Goal: Transaction & Acquisition: Register for event/course

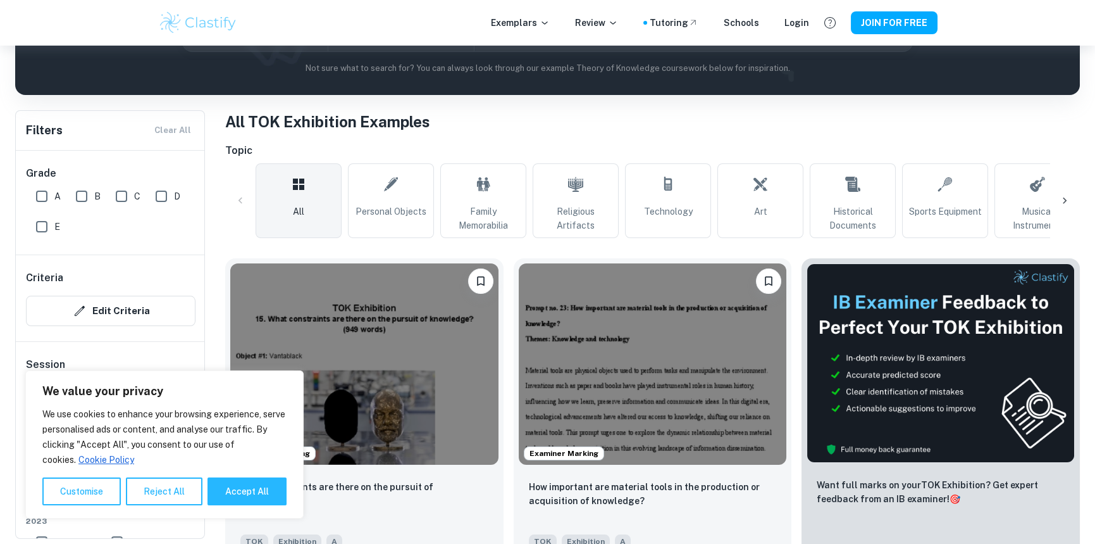
scroll to position [190, 0]
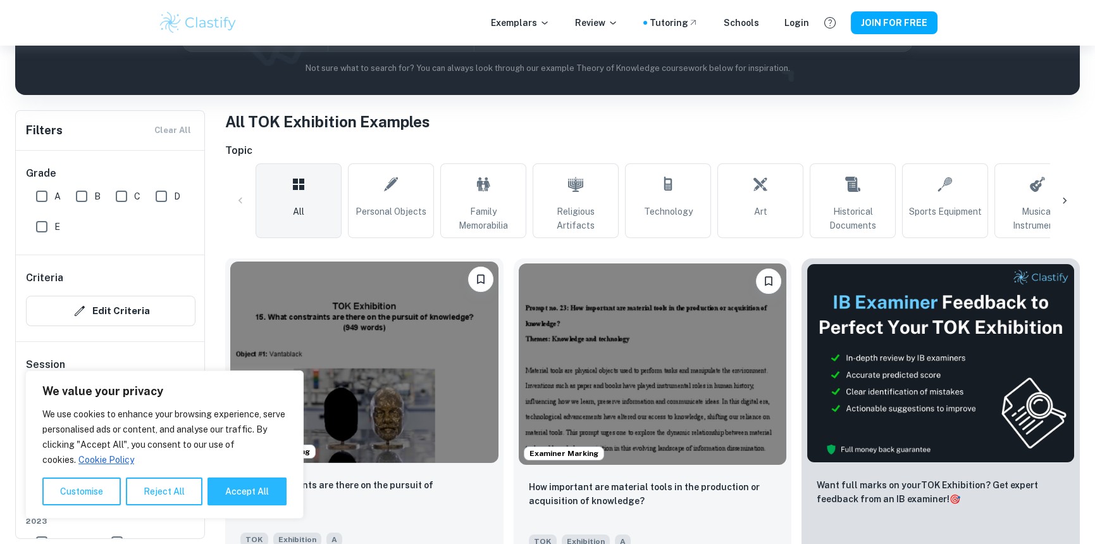
click at [451, 351] on img at bounding box center [364, 361] width 268 height 201
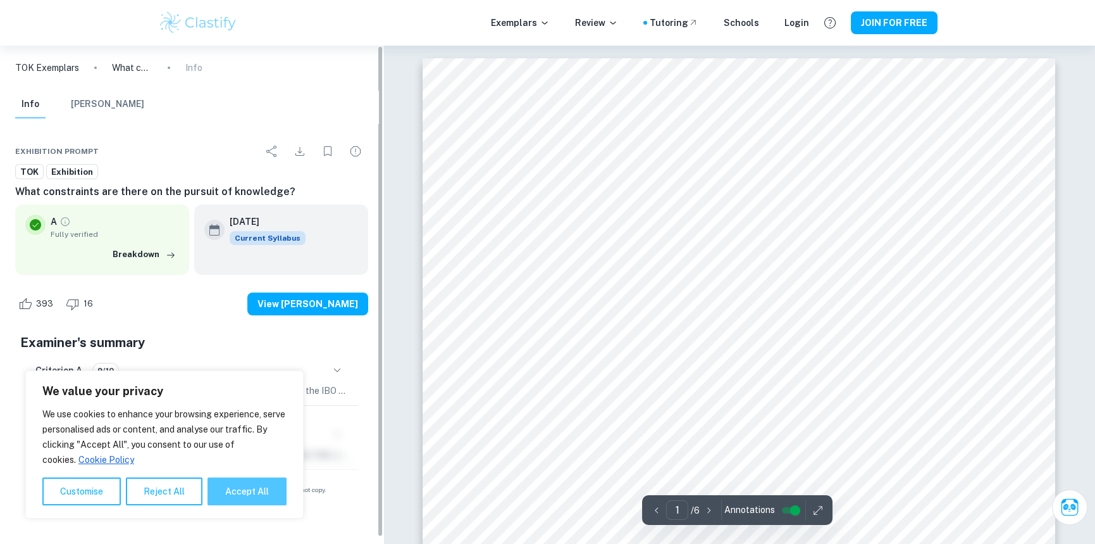
click at [251, 482] on button "Accept All" at bounding box center [247, 491] width 79 height 28
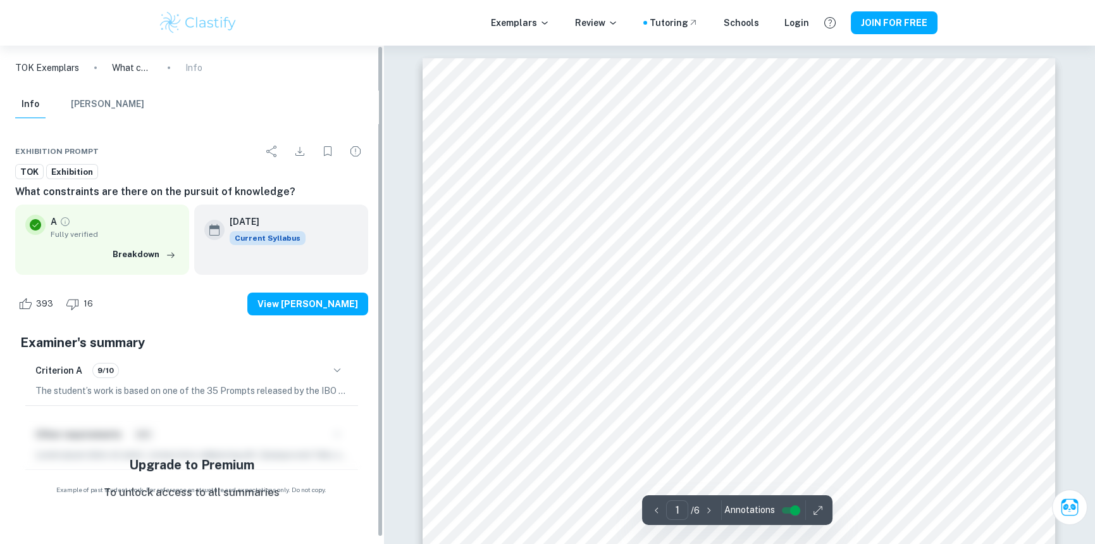
checkbox input "true"
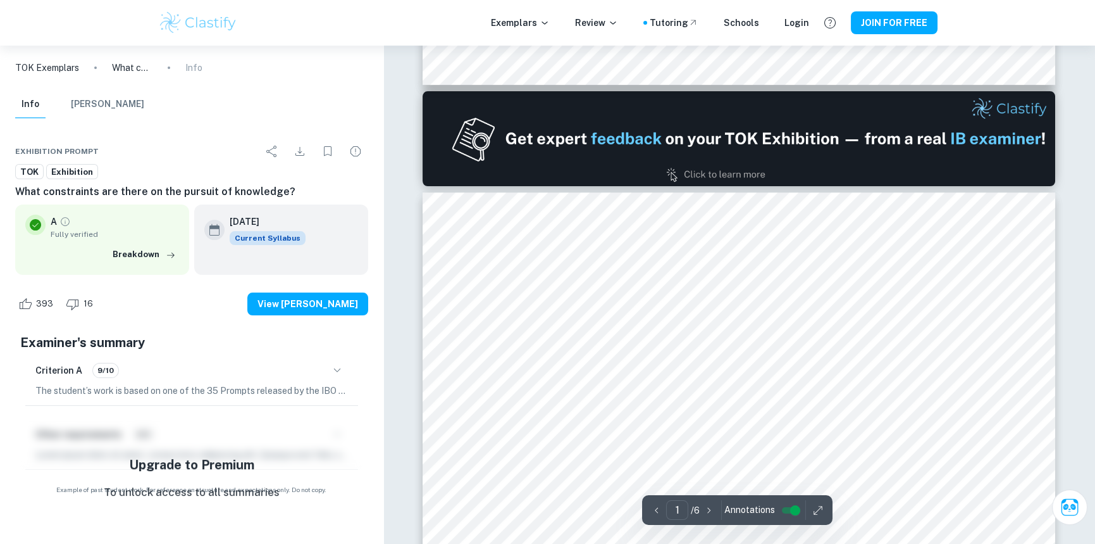
scroll to position [696, 0]
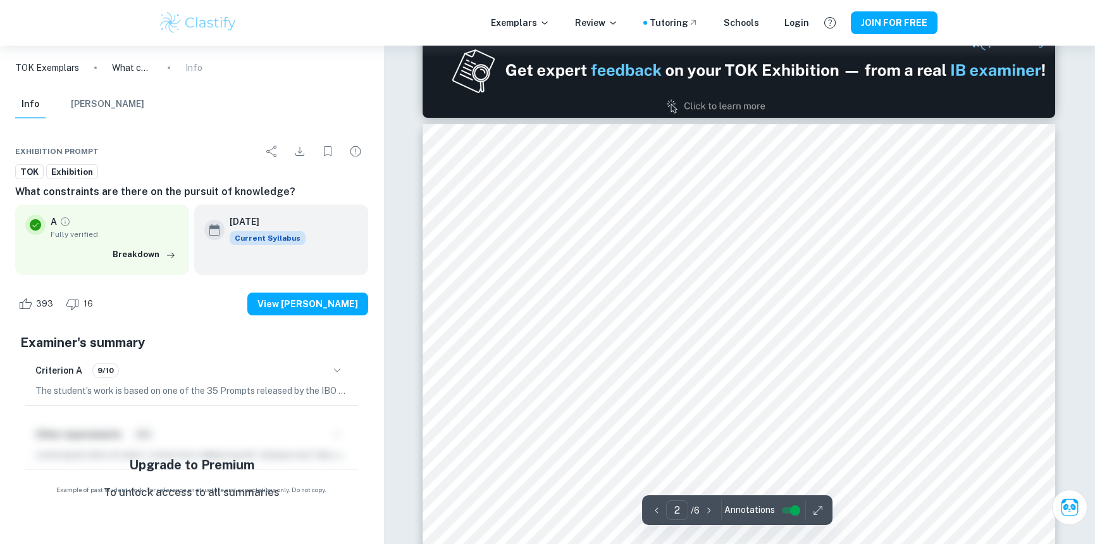
type input "1"
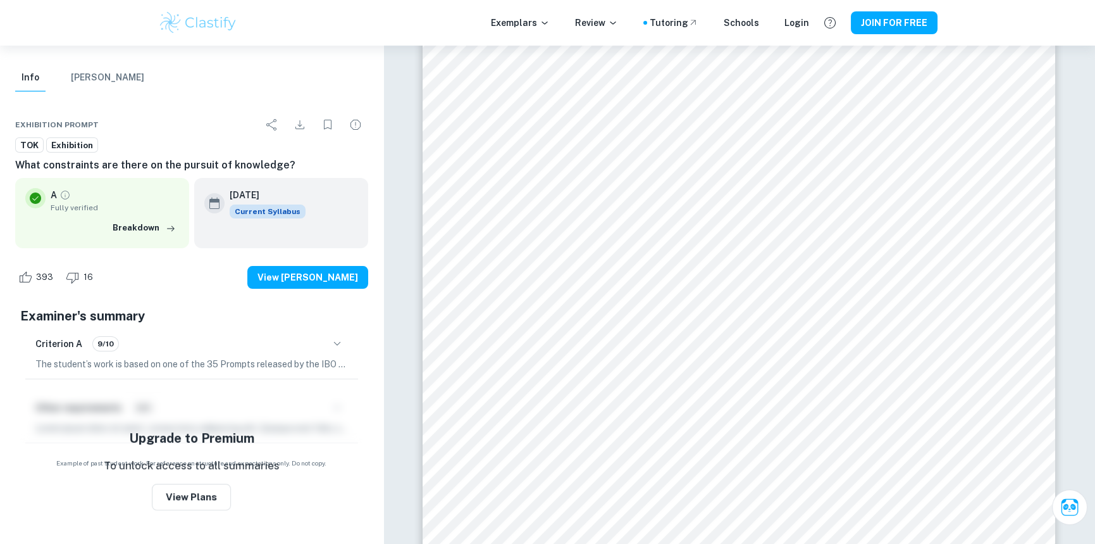
scroll to position [0, 0]
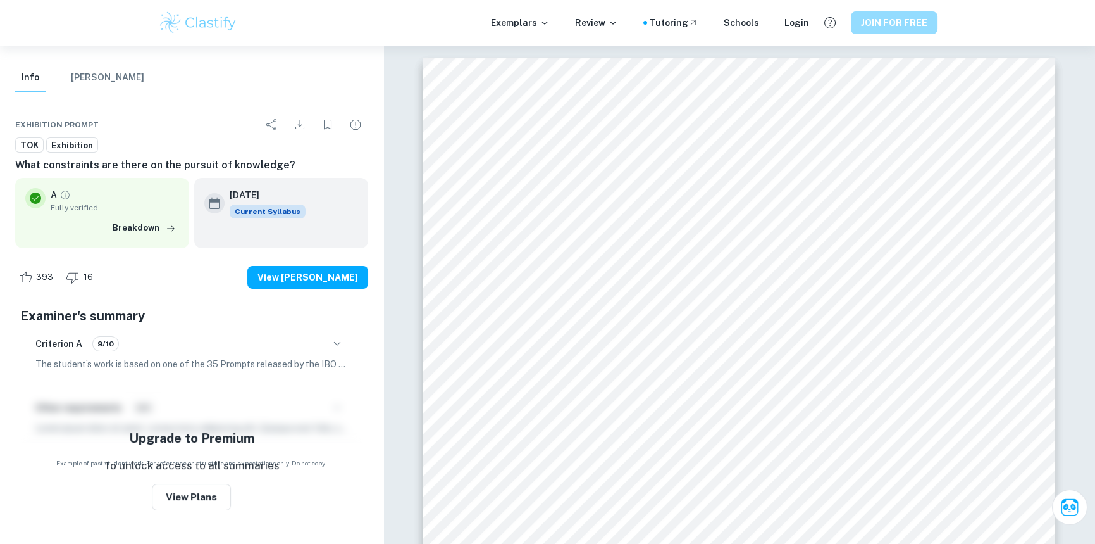
click at [885, 19] on button "JOIN FOR FREE" at bounding box center [894, 22] width 87 height 23
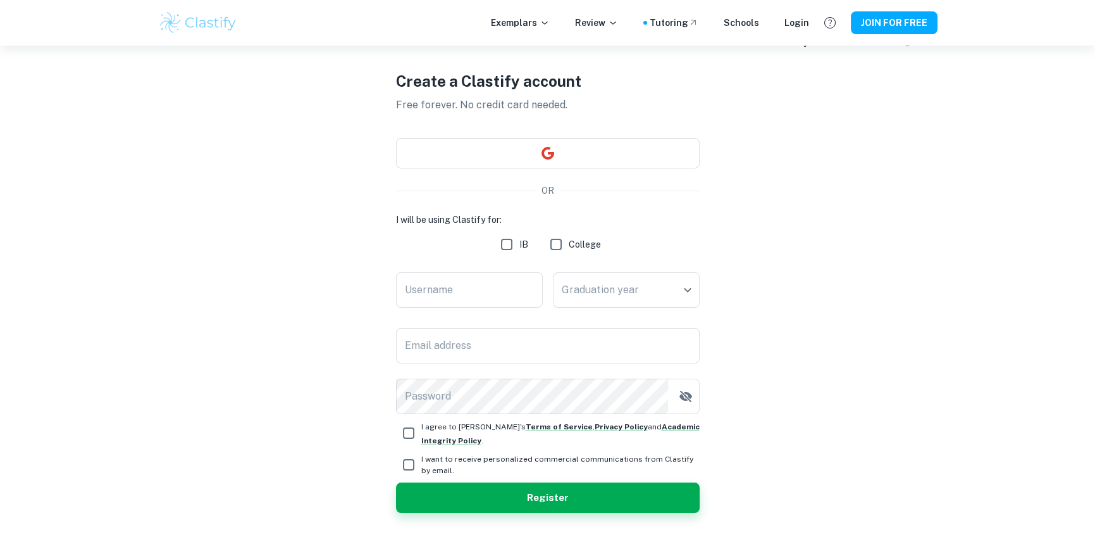
scroll to position [66, 0]
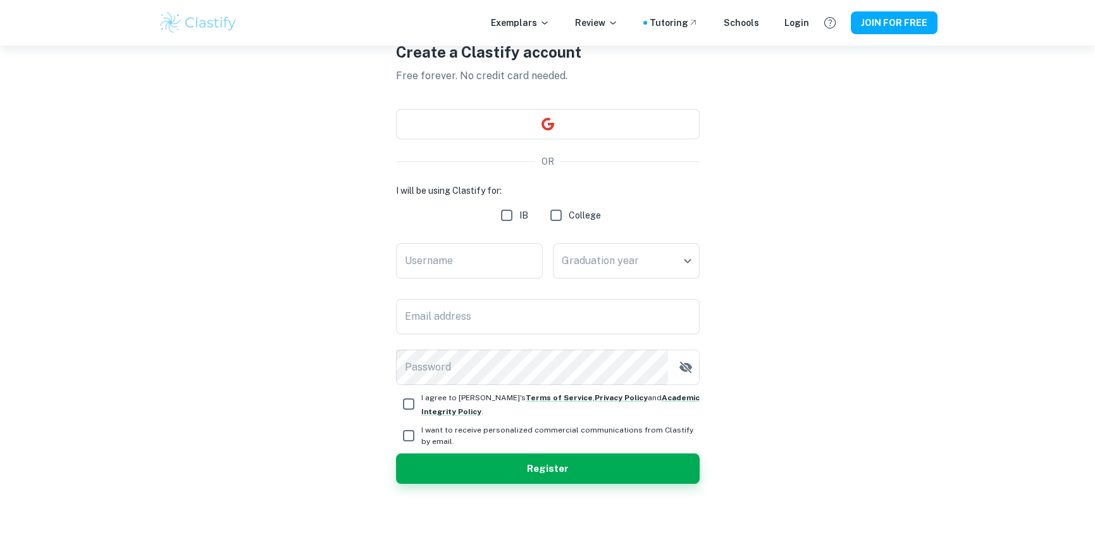
click at [509, 212] on input "IB" at bounding box center [506, 214] width 25 height 25
checkbox input "true"
click at [430, 257] on input "Username" at bounding box center [469, 260] width 147 height 35
type input "[PERSON_NAME]"
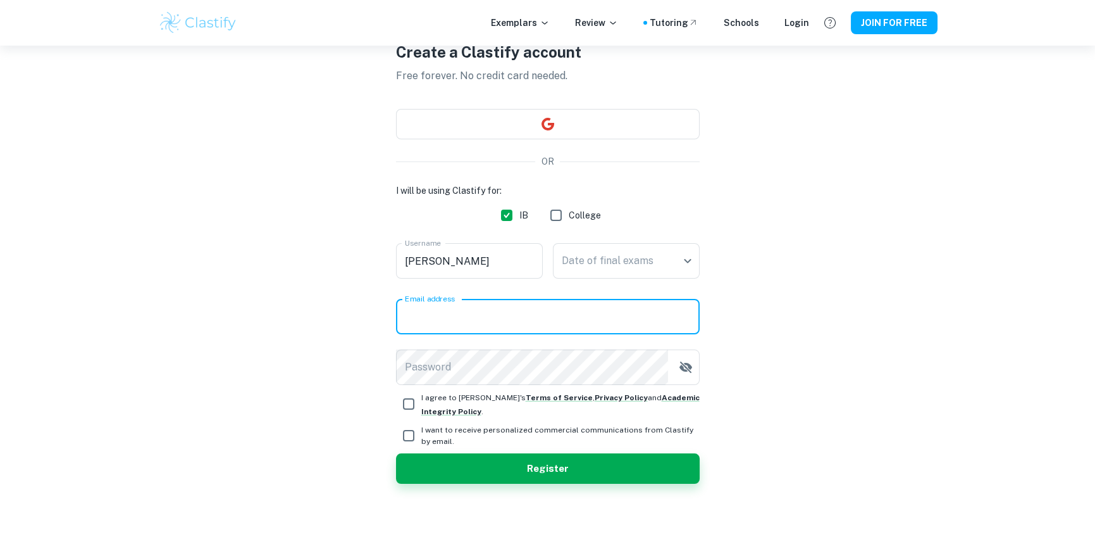
click at [485, 316] on input "Email address" at bounding box center [548, 316] width 304 height 35
type input "[EMAIL_ADDRESS][PERSON_NAME][DOMAIN_NAME]"
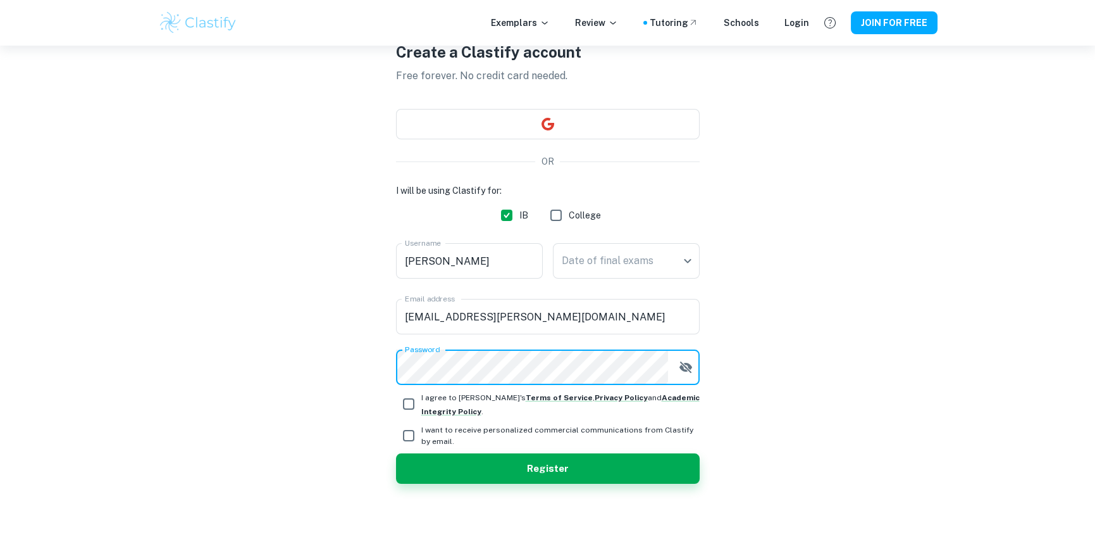
click at [408, 404] on input "I agree to [PERSON_NAME]'s Terms of Service , Privacy Policy and Academic Integ…" at bounding box center [408, 403] width 25 height 25
checkbox input "true"
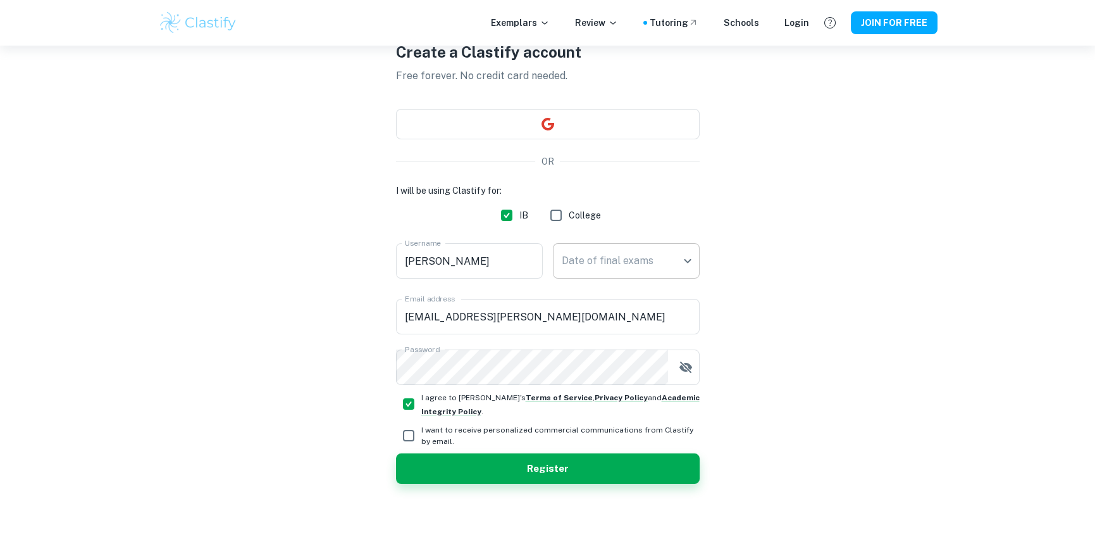
click at [655, 261] on body "We value your privacy We use cookies to enhance your browsing experience, serve…" at bounding box center [547, 252] width 1095 height 544
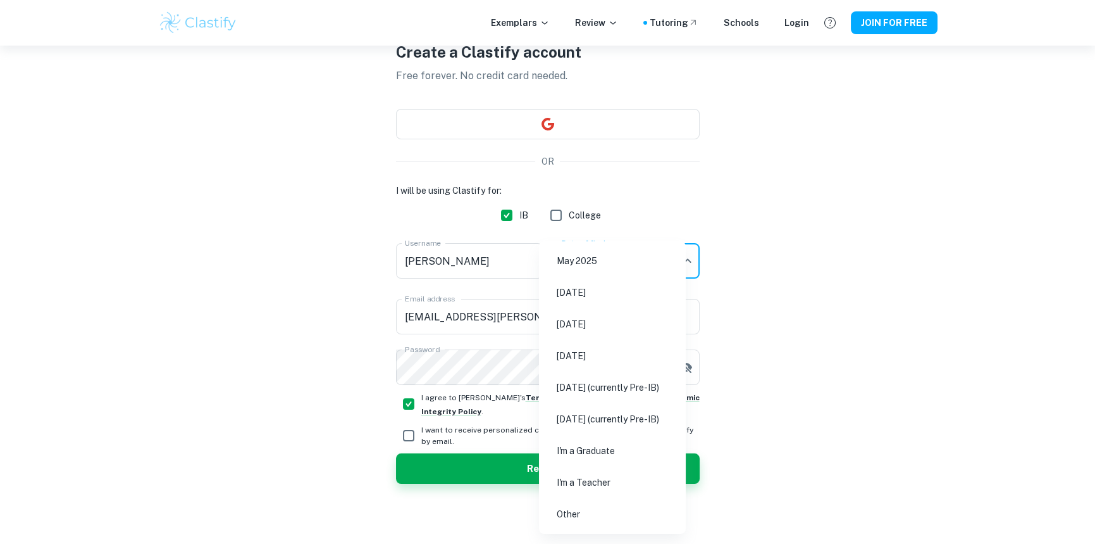
scroll to position [0, 0]
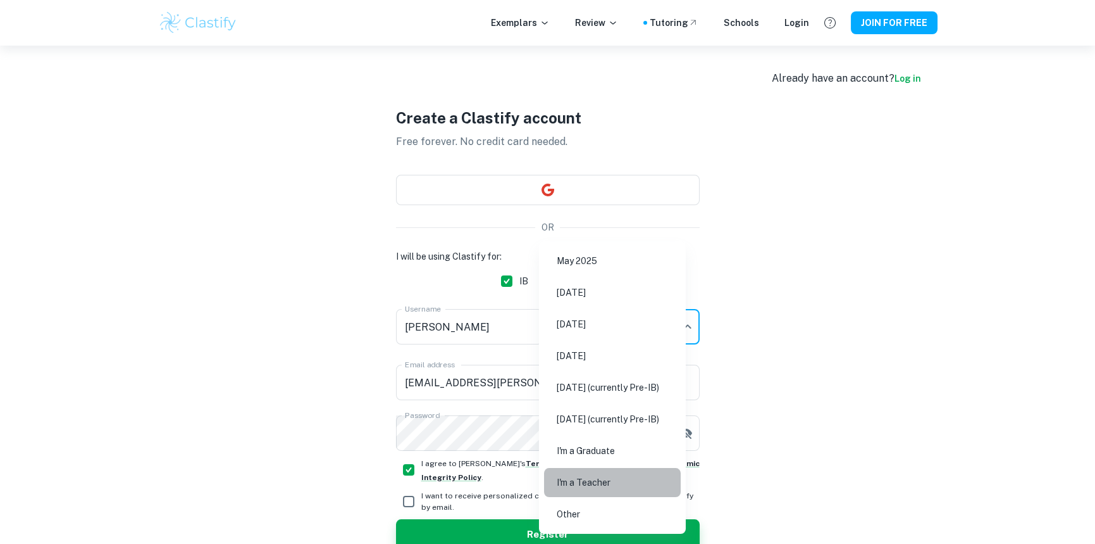
click at [605, 483] on li "I'm a Teacher" at bounding box center [612, 482] width 137 height 29
type input "Teacher"
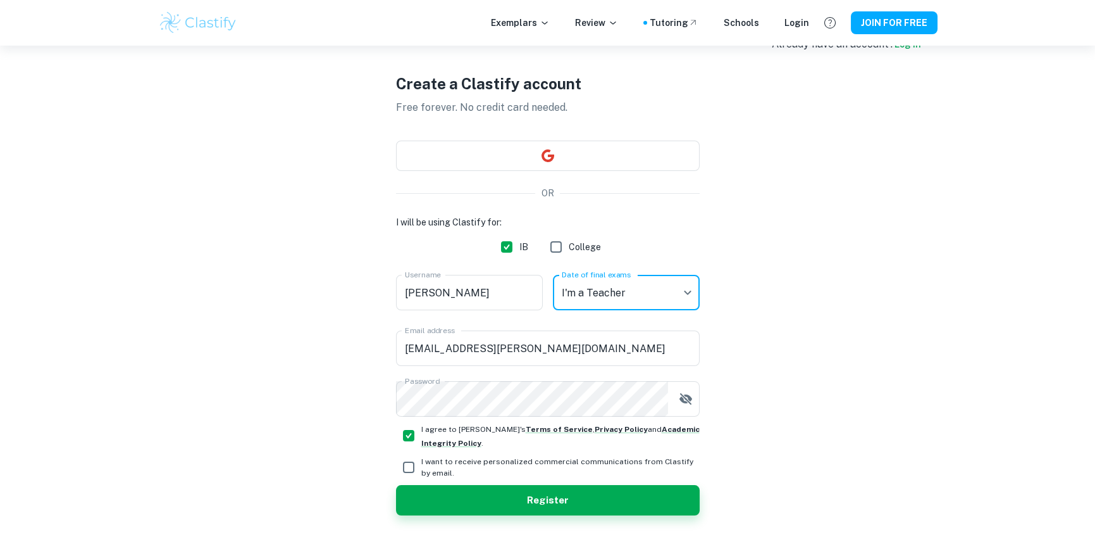
scroll to position [66, 0]
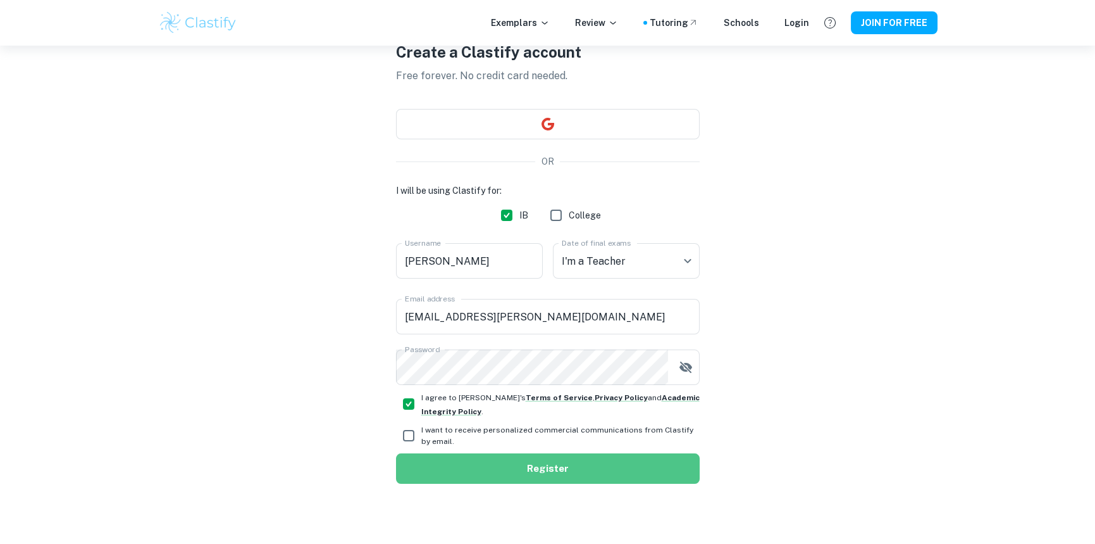
click at [613, 475] on button "Register" at bounding box center [548, 468] width 304 height 30
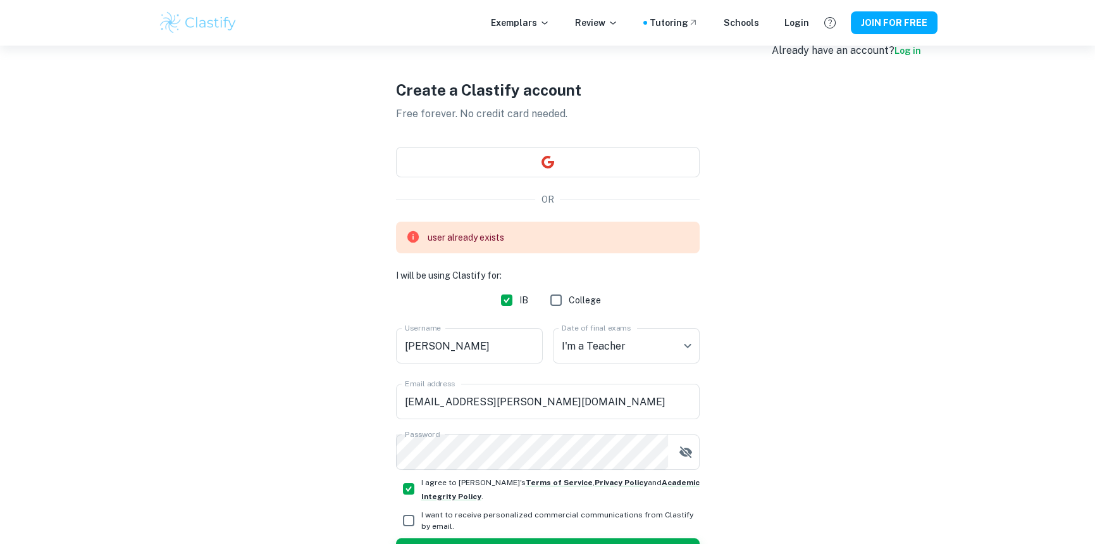
scroll to position [0, 0]
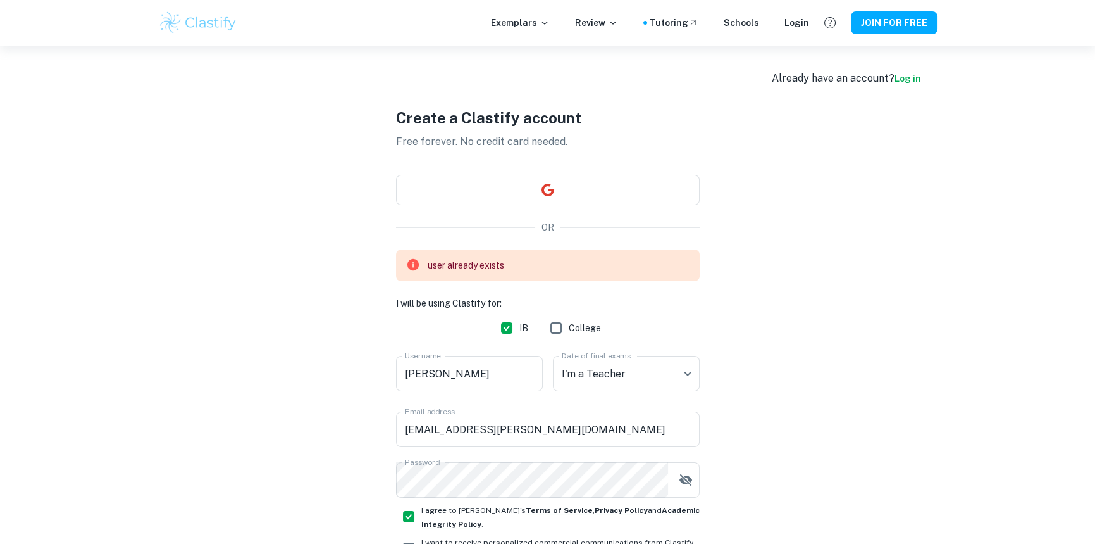
click at [909, 80] on link "Log in" at bounding box center [908, 78] width 27 height 10
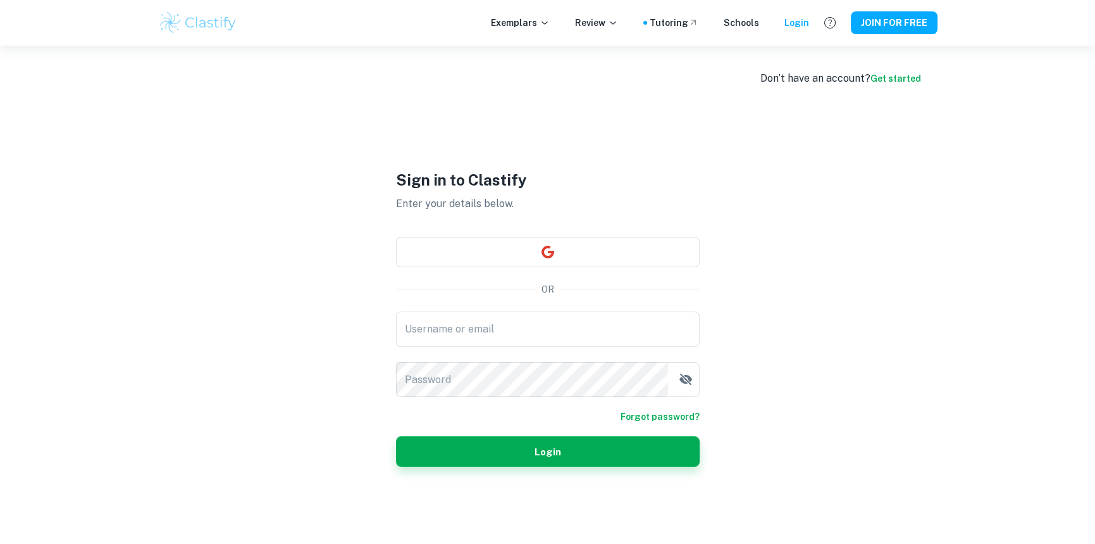
click at [663, 413] on link "Forgot password?" at bounding box center [660, 416] width 79 height 14
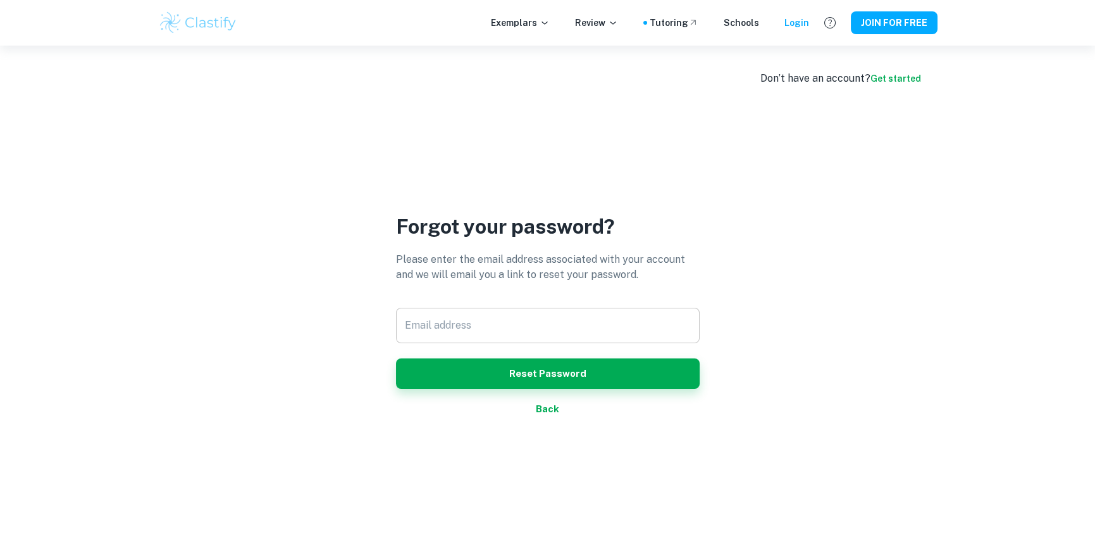
click at [481, 328] on input "Email address" at bounding box center [548, 325] width 304 height 35
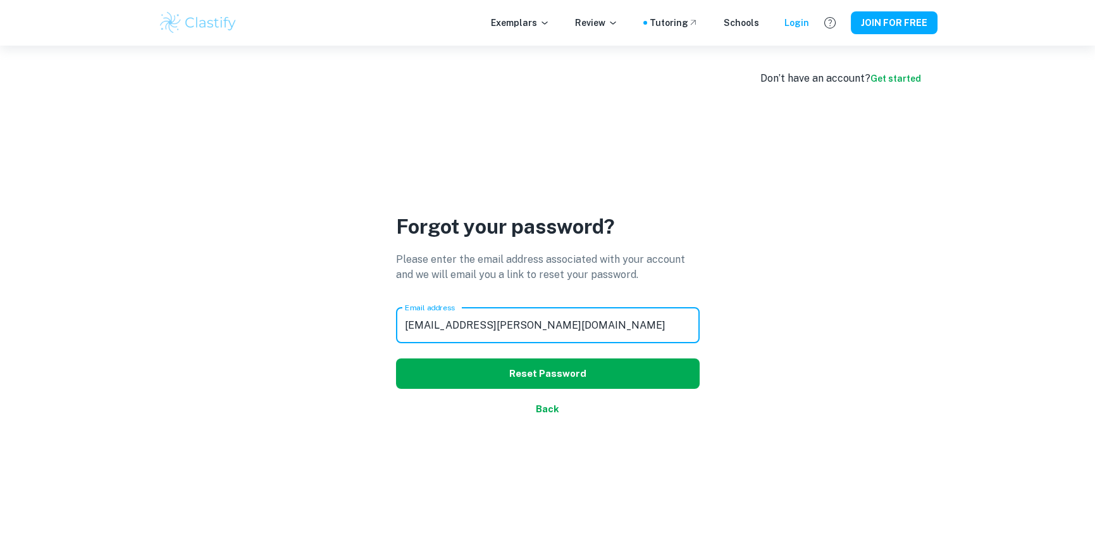
type input "[EMAIL_ADDRESS][PERSON_NAME][DOMAIN_NAME]"
click at [499, 368] on button "Reset Password" at bounding box center [548, 373] width 304 height 30
